Goal: Information Seeking & Learning: Learn about a topic

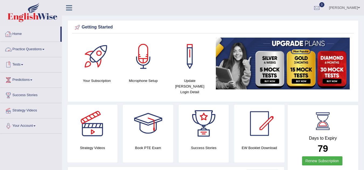
click at [17, 64] on link "Tests" at bounding box center [30, 63] width 61 height 13
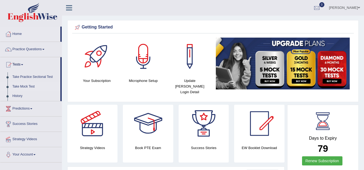
click at [30, 85] on link "Take Mock Test" at bounding box center [35, 87] width 50 height 10
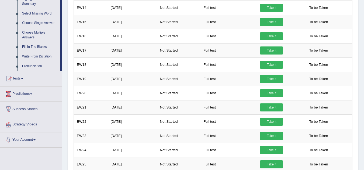
scroll to position [274, 0]
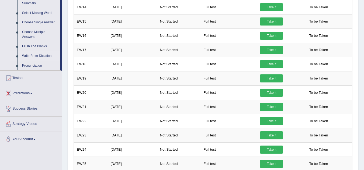
click at [49, 57] on link "Write From Dictation" at bounding box center [40, 56] width 41 height 10
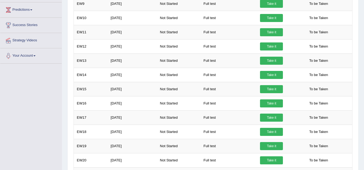
scroll to position [384, 0]
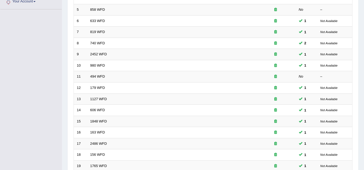
scroll to position [186, 0]
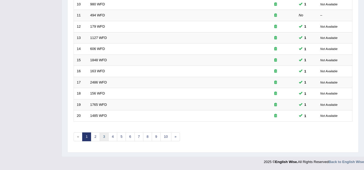
click at [104, 137] on link "3" at bounding box center [104, 137] width 9 height 9
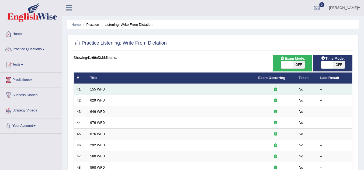
click at [115, 88] on td "155 WFD" at bounding box center [171, 89] width 168 height 11
click at [101, 90] on link "155 WFD" at bounding box center [97, 90] width 15 height 4
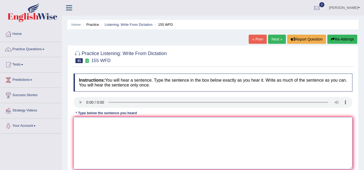
click at [88, 128] on textarea at bounding box center [213, 143] width 279 height 52
type textarea "I"
type textarea "a"
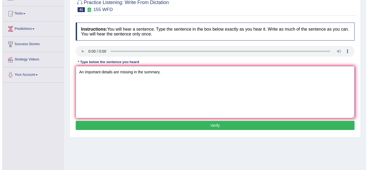
scroll to position [52, 0]
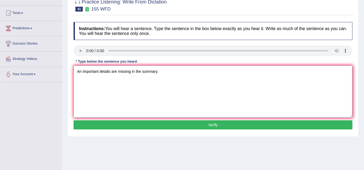
type textarea "An important details are missing in the summary."
click at [90, 124] on button "Verify" at bounding box center [213, 125] width 279 height 9
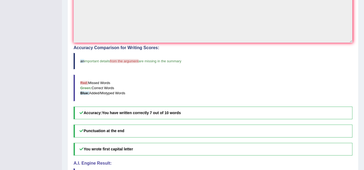
scroll to position [0, 0]
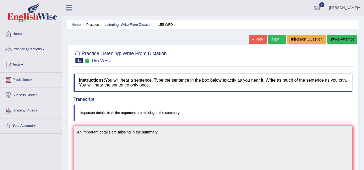
click at [276, 42] on link "Next »" at bounding box center [277, 39] width 18 height 9
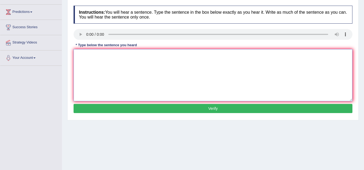
click at [155, 67] on textarea at bounding box center [213, 75] width 279 height 52
click at [102, 62] on textarea at bounding box center [213, 75] width 279 height 52
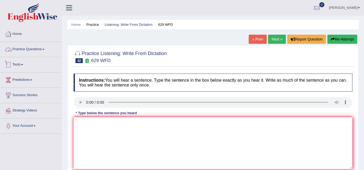
click at [23, 65] on span at bounding box center [22, 64] width 2 height 1
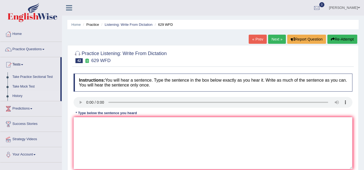
click at [14, 99] on link "History" at bounding box center [35, 97] width 50 height 10
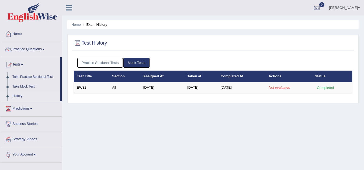
click at [32, 48] on link "Practice Questions" at bounding box center [30, 48] width 61 height 13
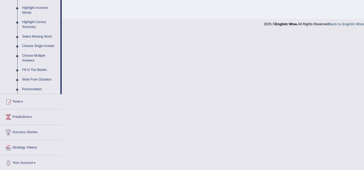
scroll to position [251, 0]
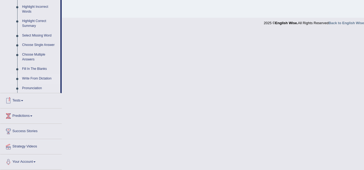
click at [47, 81] on link "Write From Dictation" at bounding box center [40, 79] width 41 height 10
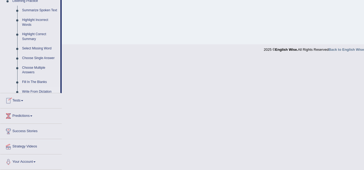
scroll to position [112, 0]
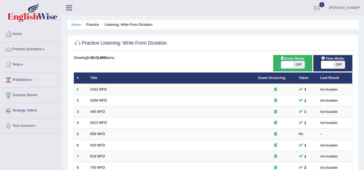
click at [291, 64] on span at bounding box center [287, 65] width 12 height 8
checkbox input "true"
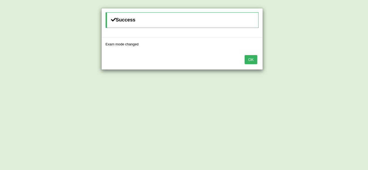
click at [248, 61] on button "OK" at bounding box center [250, 59] width 12 height 9
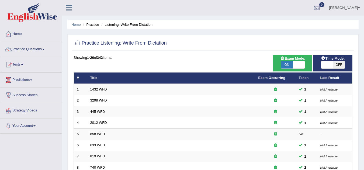
click at [339, 65] on span "OFF" at bounding box center [339, 65] width 12 height 8
checkbox input "true"
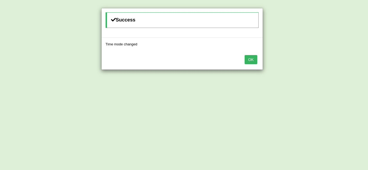
click at [251, 62] on button "OK" at bounding box center [250, 59] width 12 height 9
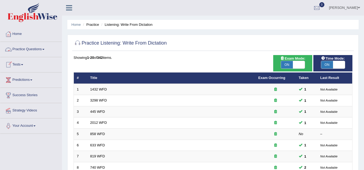
click at [40, 51] on link "Practice Questions" at bounding box center [30, 48] width 61 height 13
